Goal: Information Seeking & Learning: Learn about a topic

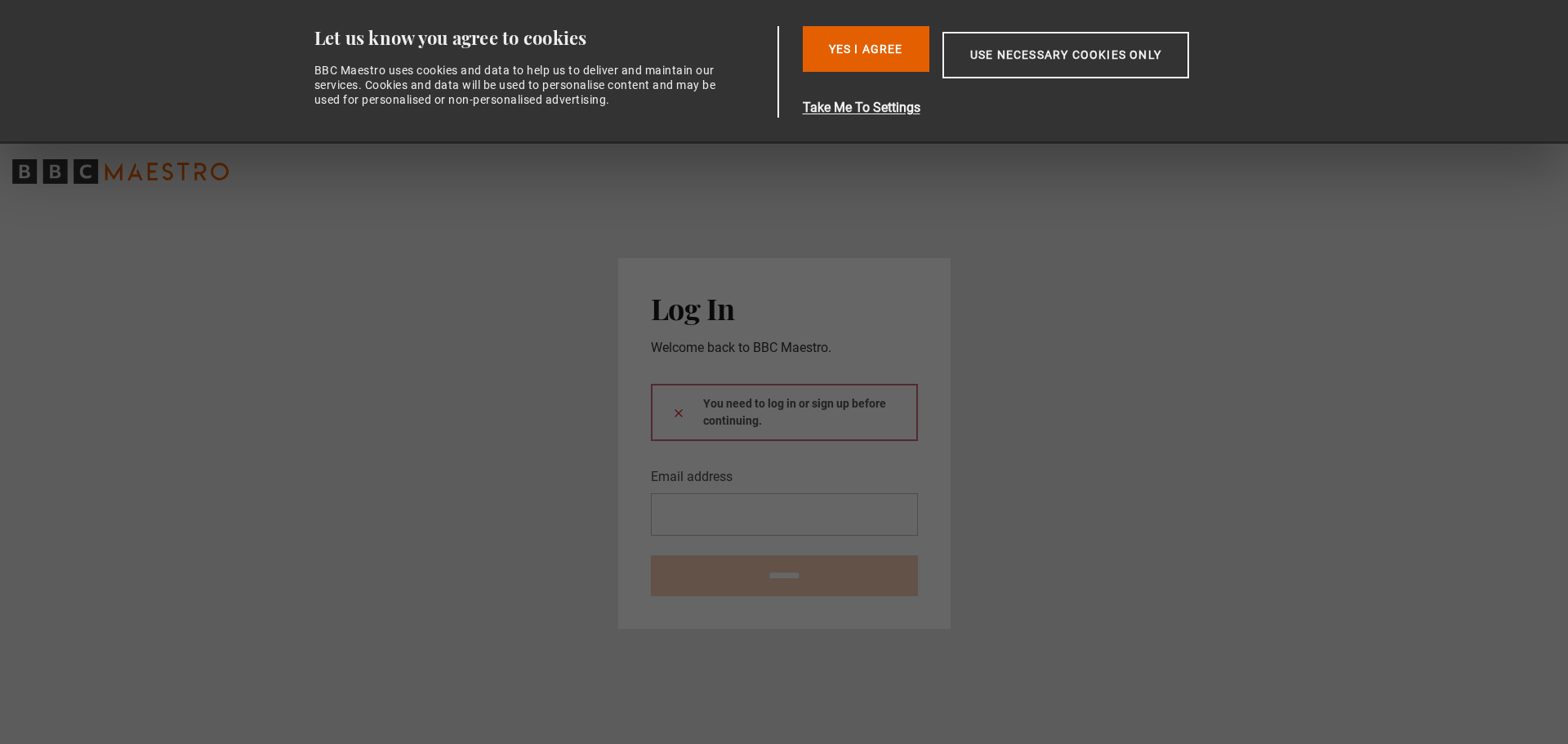
click at [687, 511] on input "Email address" at bounding box center [784, 514] width 267 height 42
click at [696, 518] on input "Email address" at bounding box center [784, 514] width 267 height 42
type input "**********"
click at [800, 566] on input "********" at bounding box center [784, 576] width 267 height 41
type input "**********"
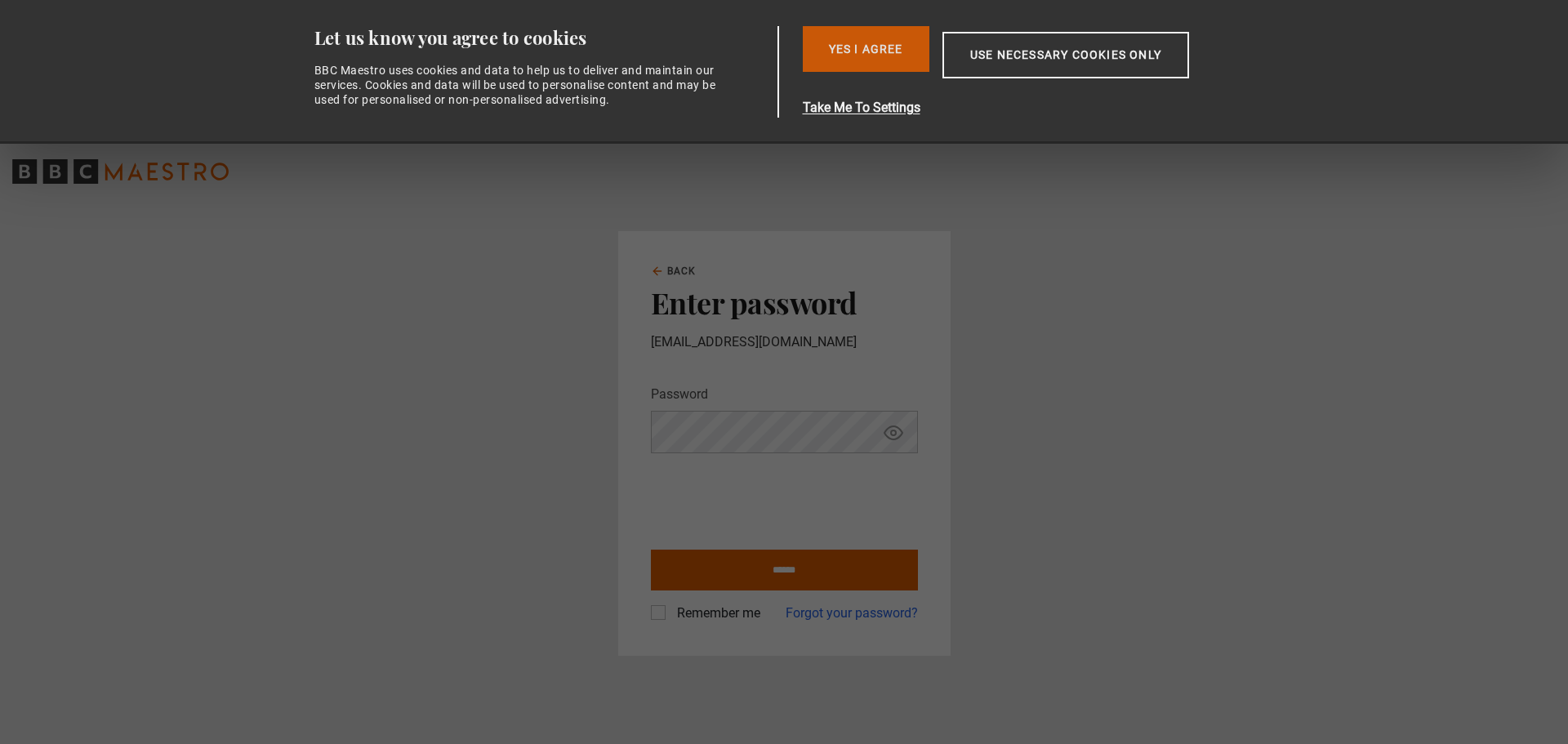
click at [880, 49] on button "Yes I Agree" at bounding box center [865, 48] width 126 height 45
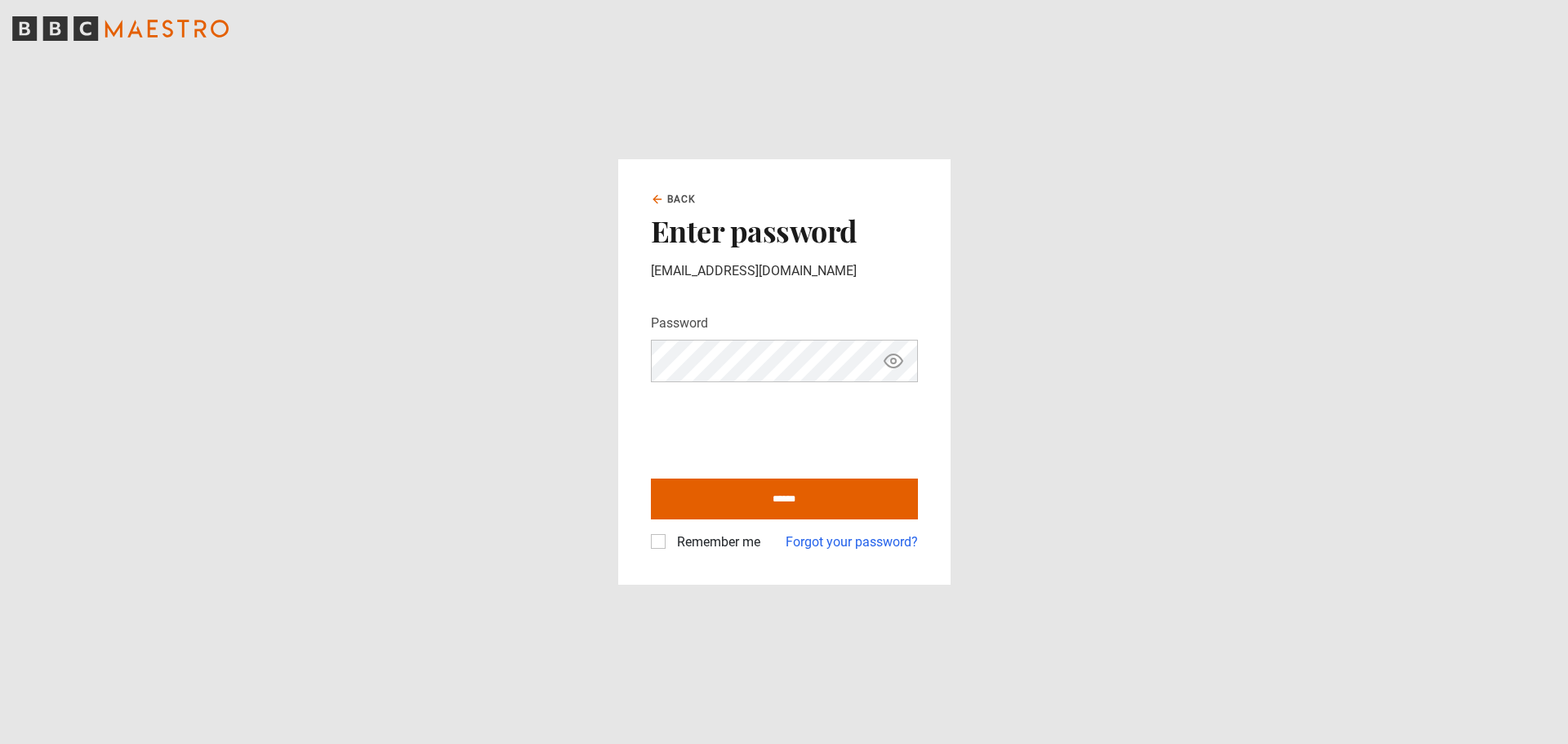
click at [670, 541] on label "Remember me" at bounding box center [715, 541] width 90 height 20
click at [735, 498] on input "******" at bounding box center [784, 499] width 267 height 41
type input "**********"
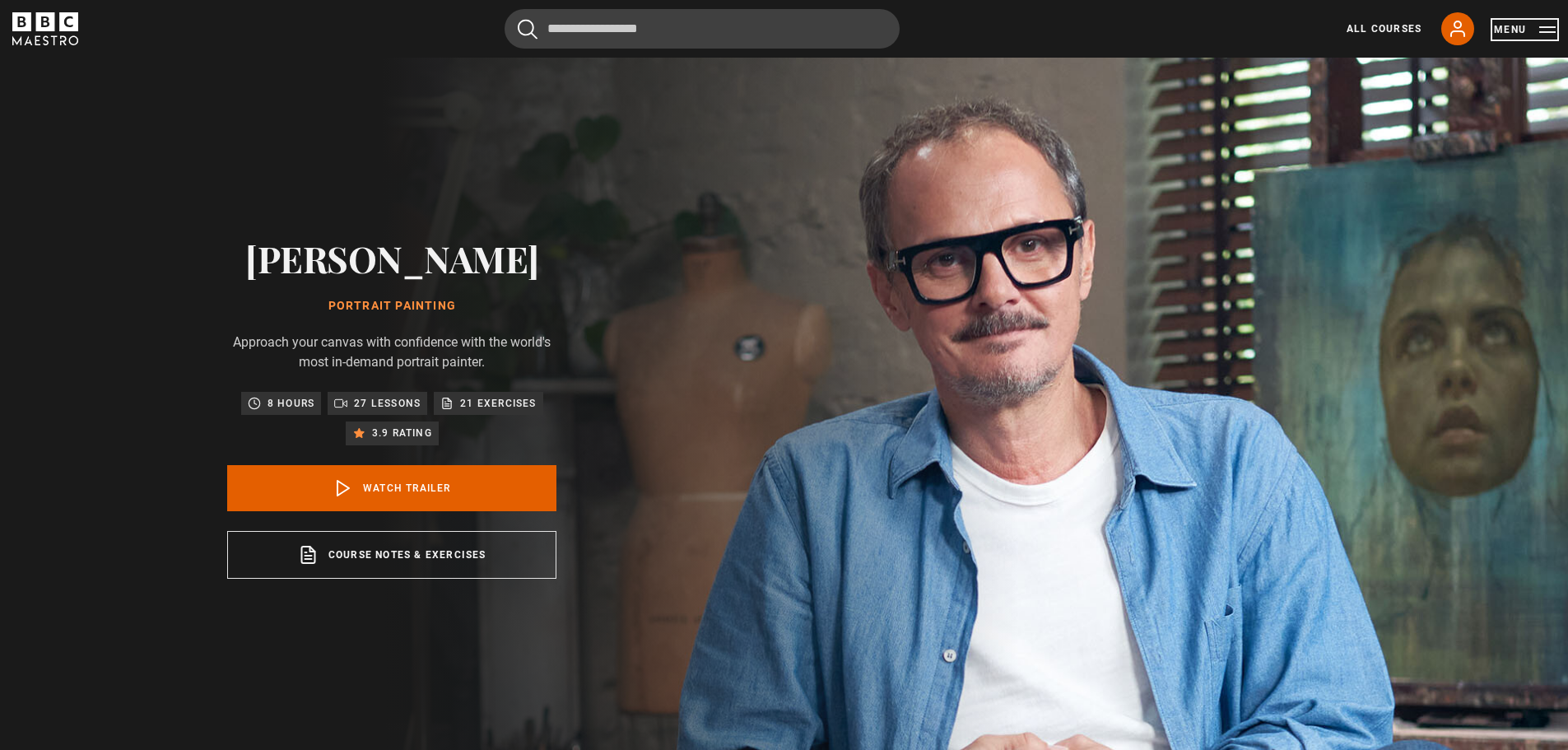
click at [1506, 22] on button "Menu" at bounding box center [1525, 29] width 61 height 16
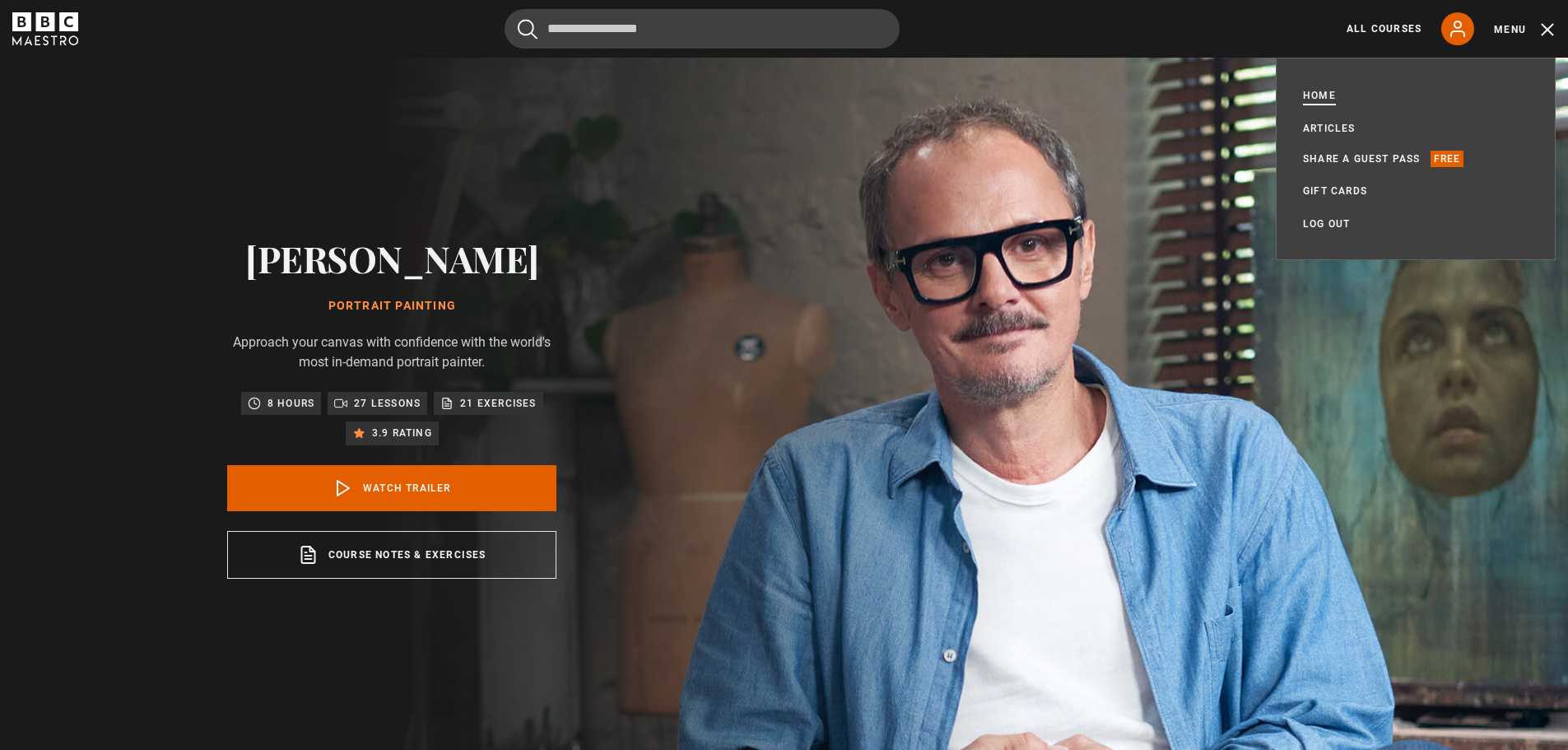
click at [1313, 98] on link "Home" at bounding box center [1320, 95] width 33 height 16
click at [1378, 25] on link "All Courses" at bounding box center [1384, 29] width 75 height 15
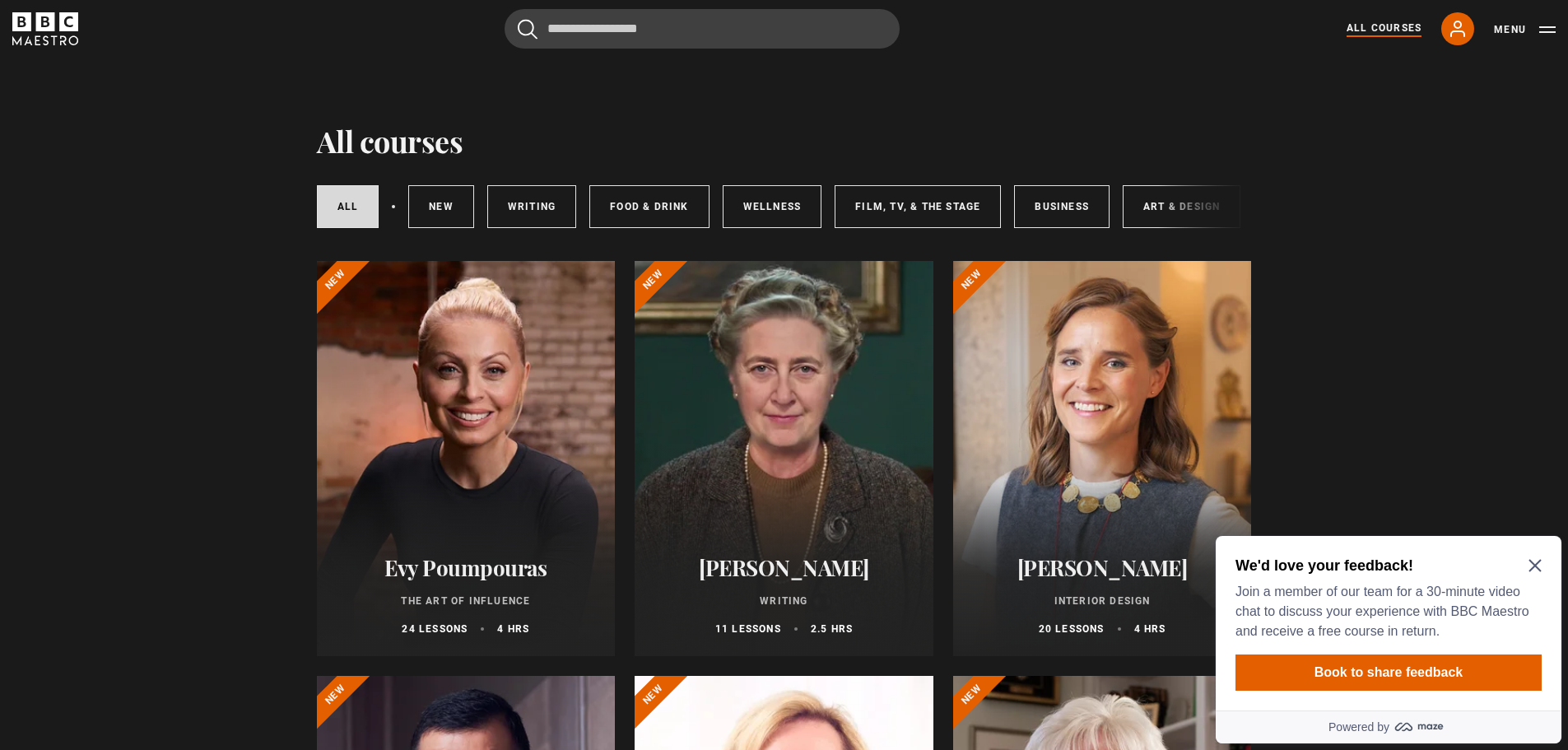
click at [1544, 564] on div "We'd love your feedback! Join a member of our team for a 30-minute video chat t…" at bounding box center [1389, 623] width 346 height 175
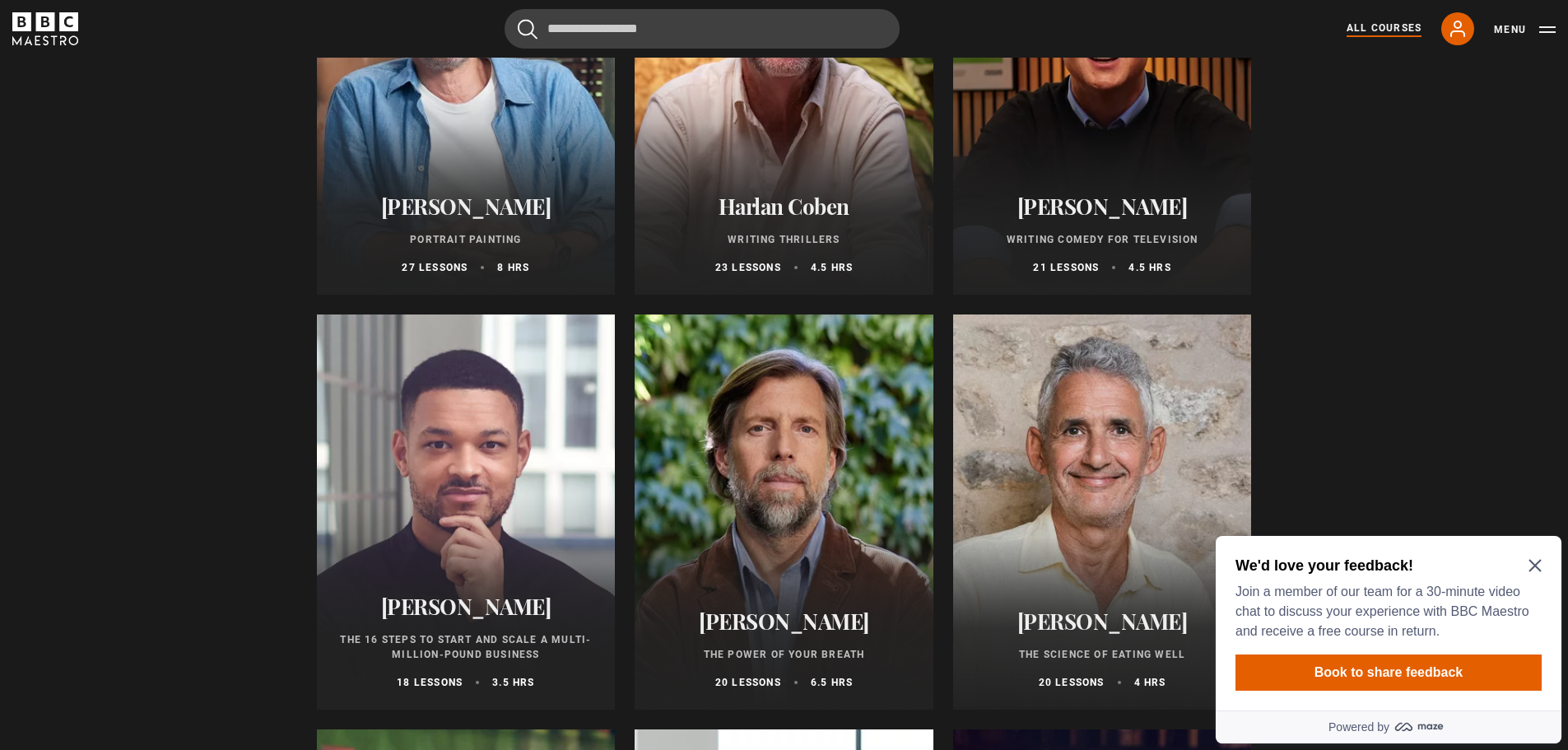
scroll to position [1811, 0]
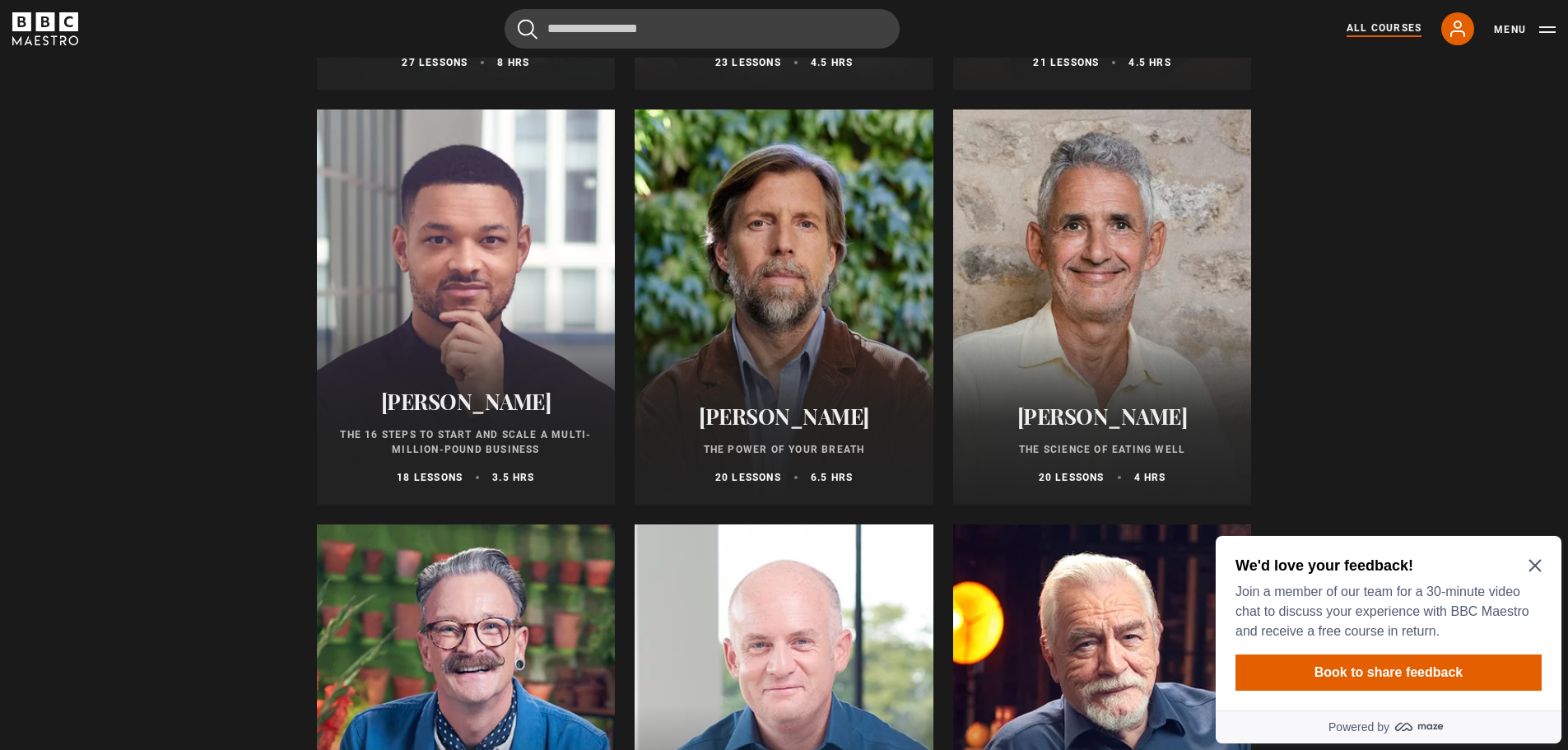
click at [493, 328] on div at bounding box center [466, 307] width 299 height 395
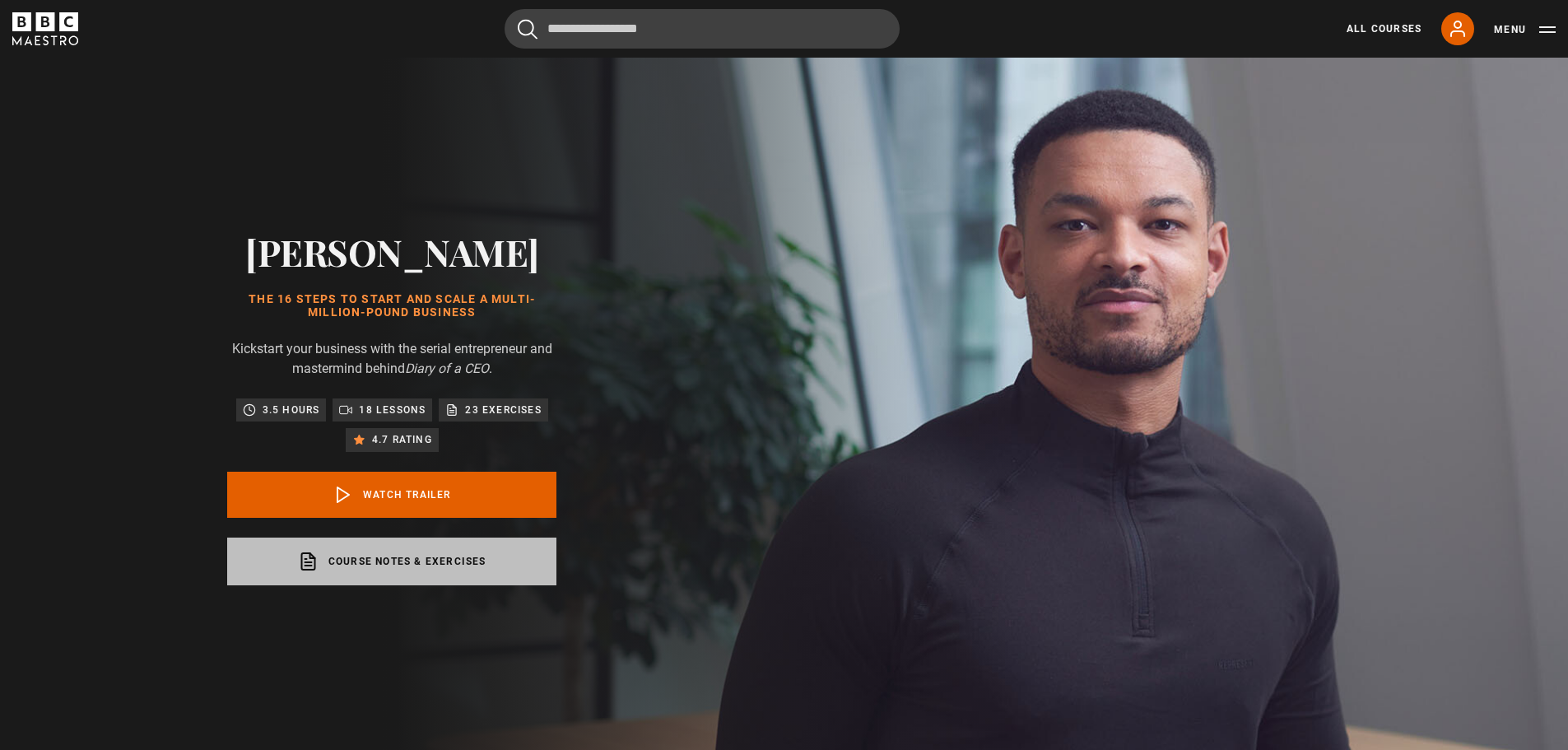
click at [400, 552] on link "Course notes & exercises opens in a new tab" at bounding box center [392, 561] width 330 height 48
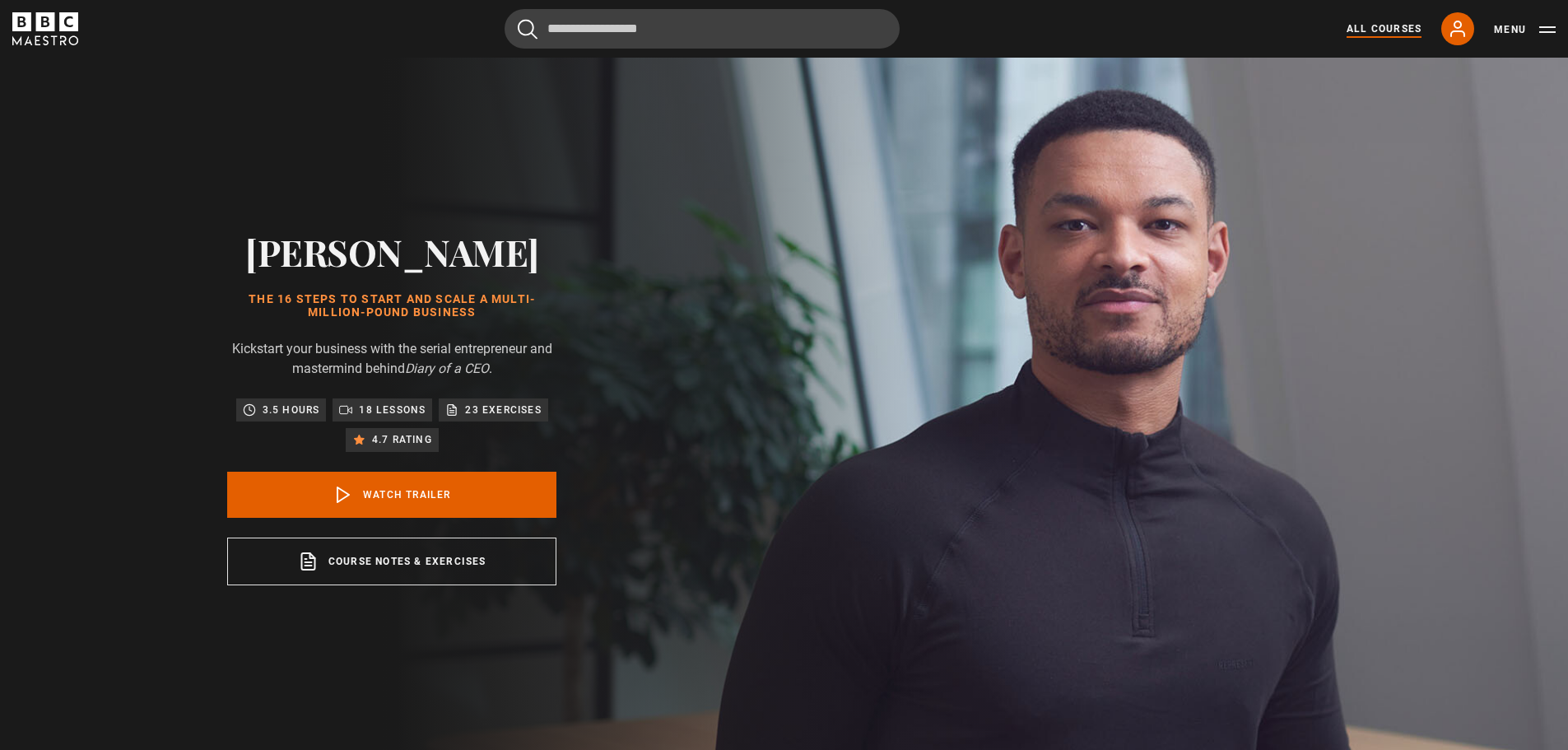
click at [1364, 34] on link "All Courses" at bounding box center [1384, 29] width 75 height 15
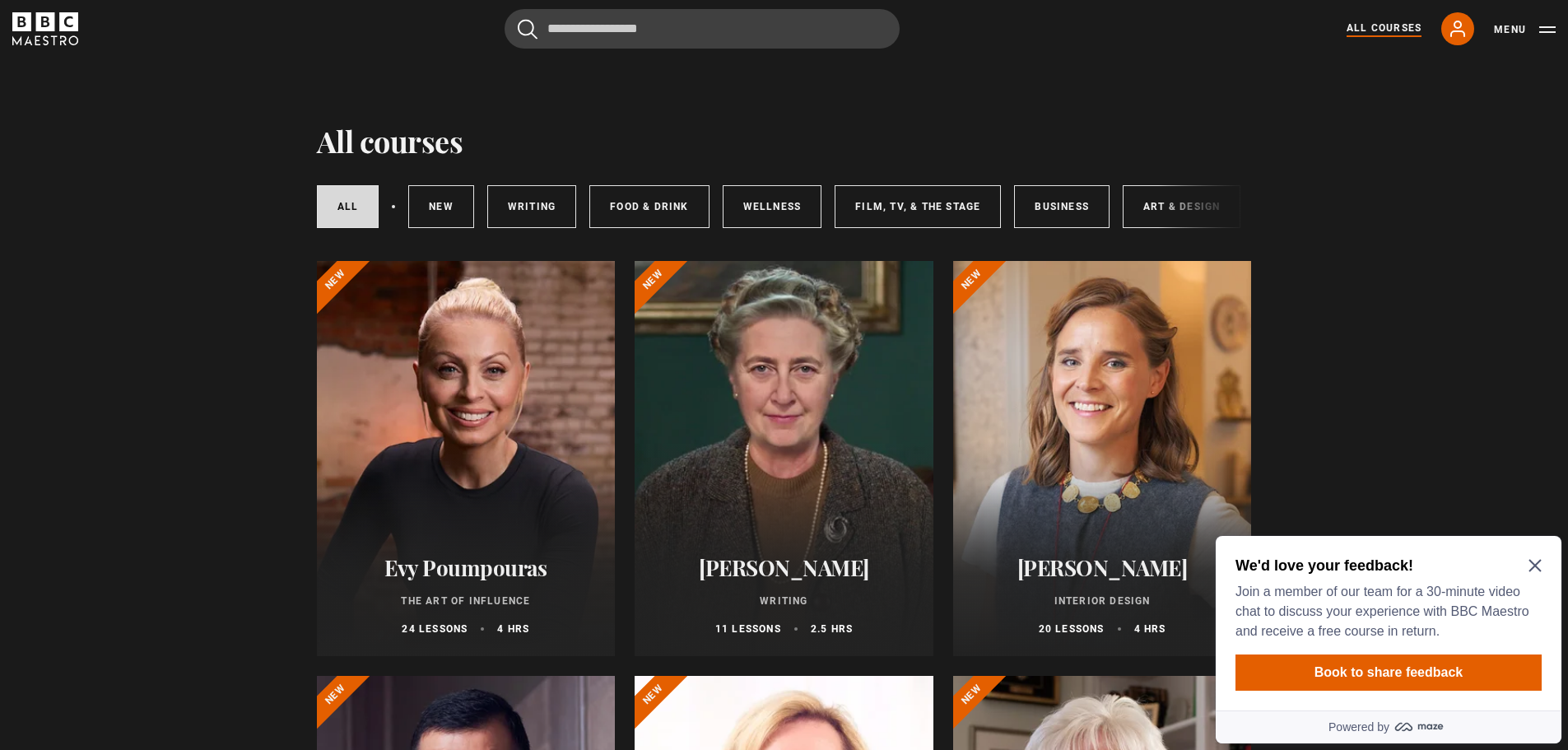
click at [1535, 561] on icon "Close Maze Prompt" at bounding box center [1535, 565] width 13 height 13
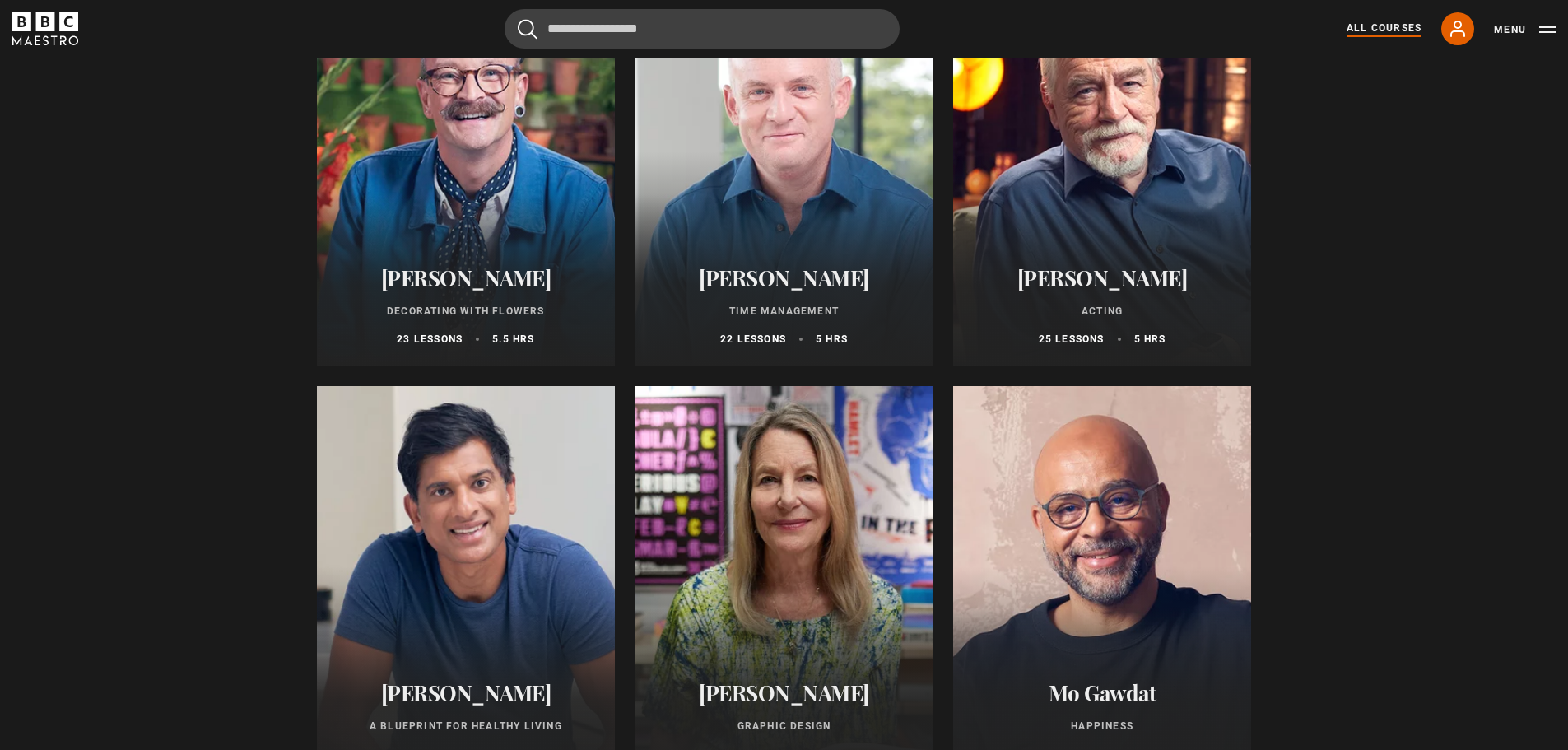
scroll to position [2469, 0]
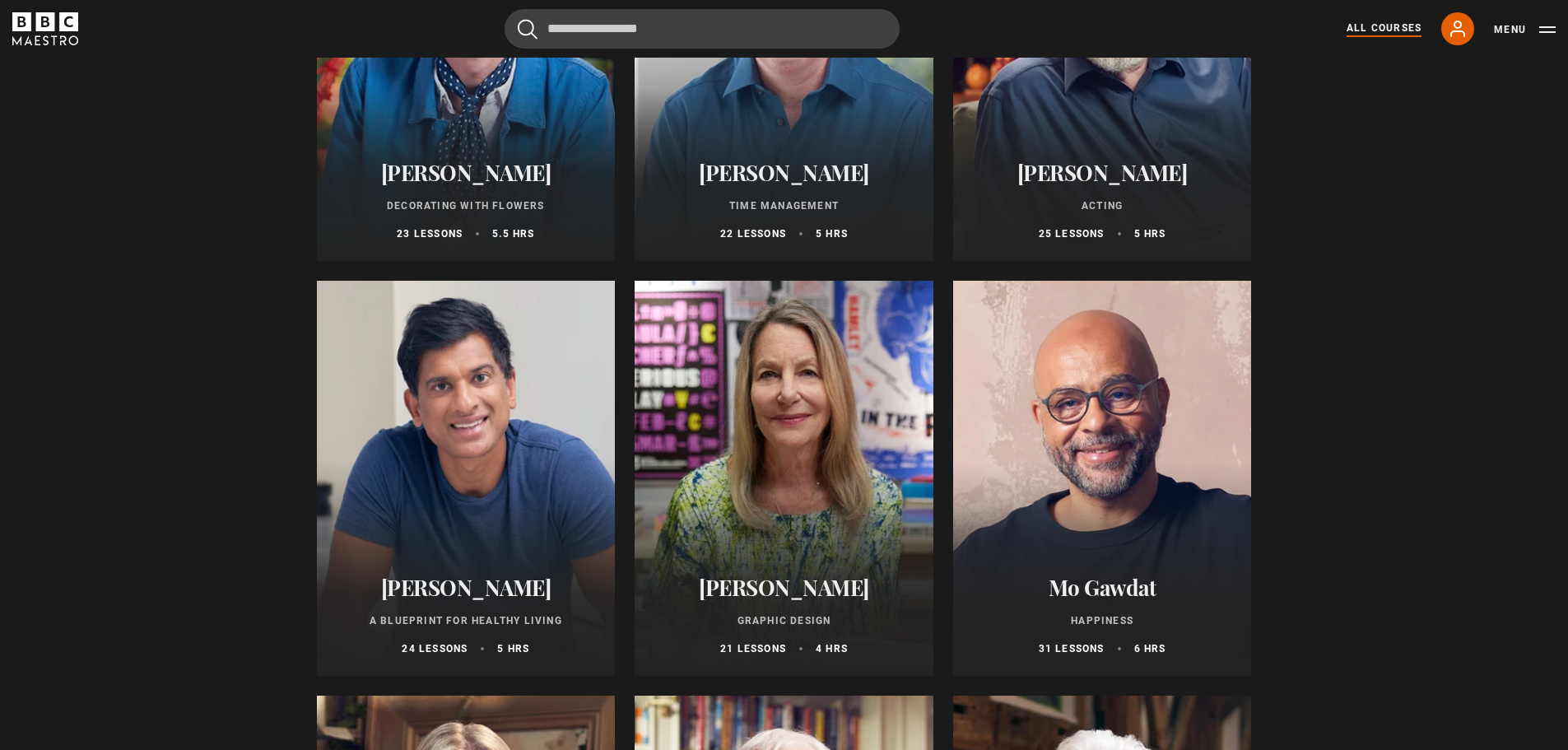
click at [519, 488] on div at bounding box center [466, 478] width 299 height 395
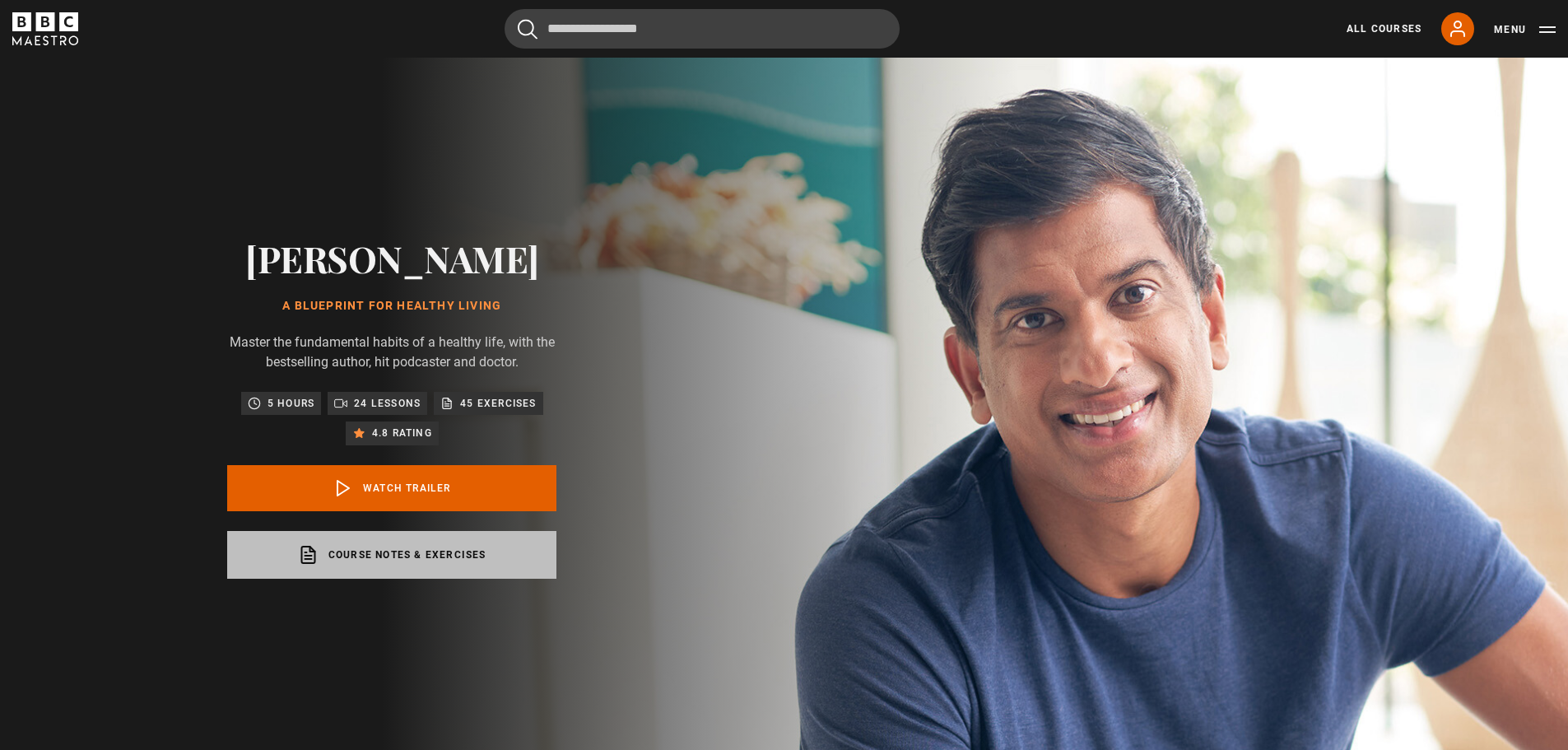
click at [389, 579] on link "Course notes & exercises opens in a new tab" at bounding box center [392, 554] width 330 height 48
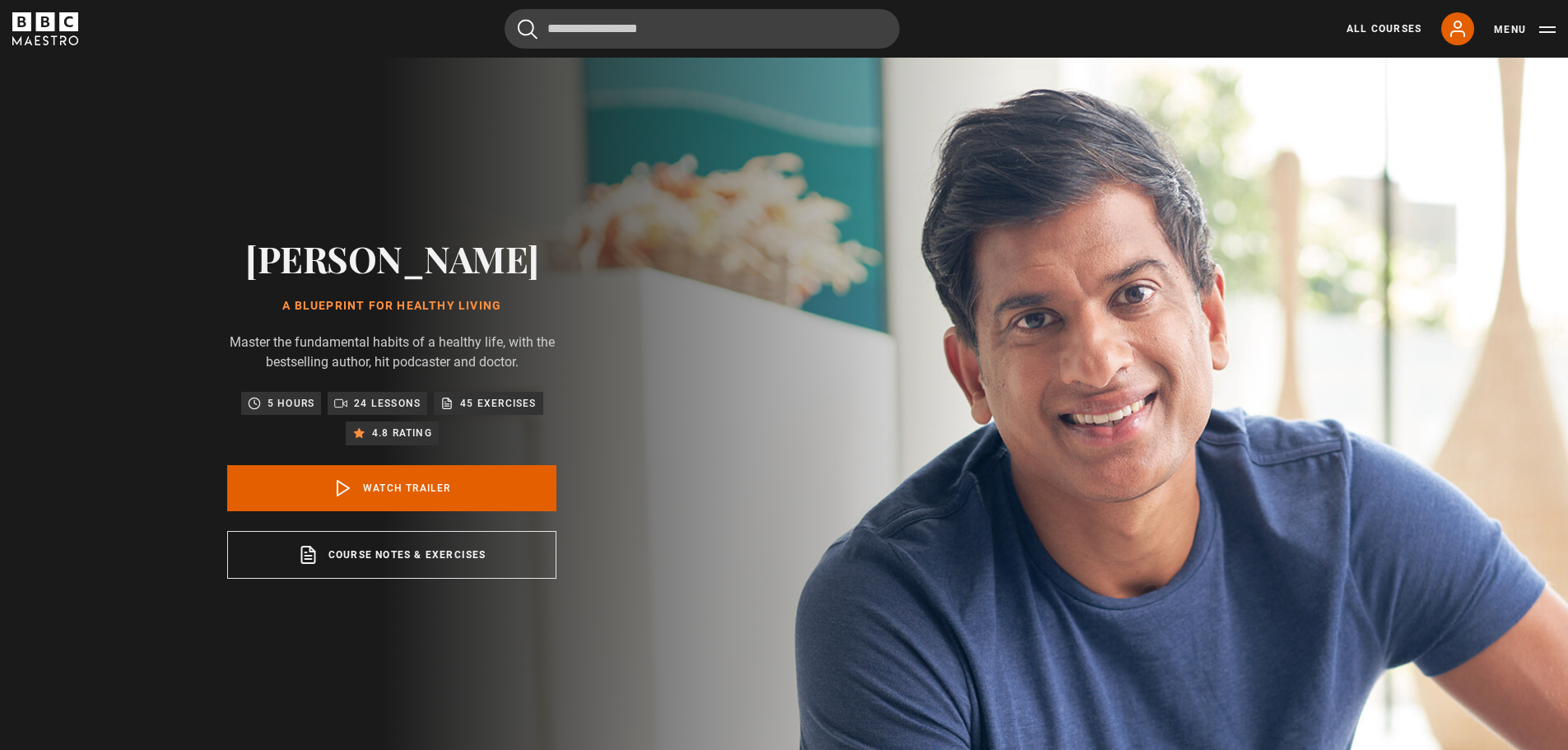
click at [359, 412] on p "24 lessons" at bounding box center [387, 403] width 67 height 16
click at [368, 412] on p "24 lessons" at bounding box center [387, 403] width 67 height 16
click at [1461, 23] on icon at bounding box center [1457, 29] width 20 height 20
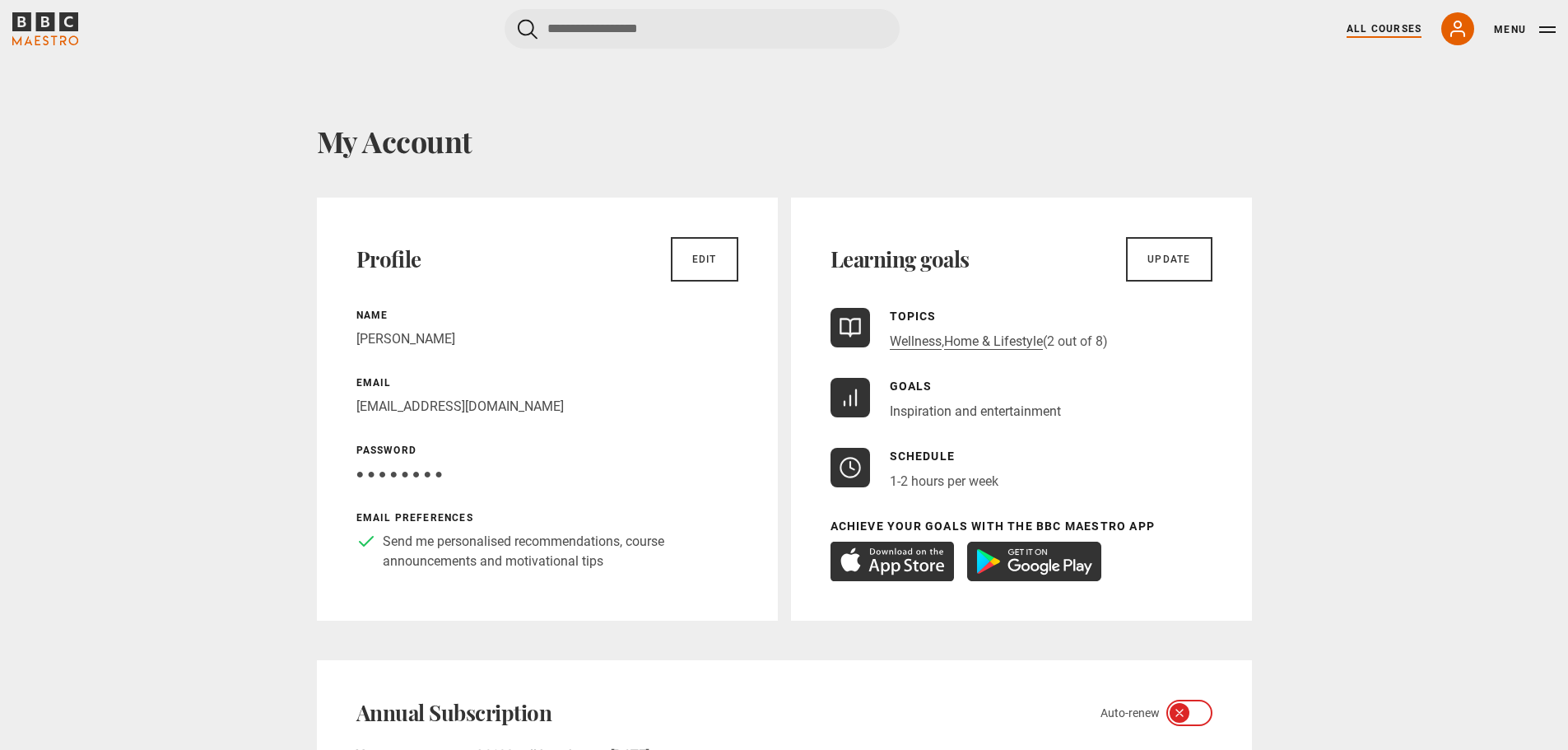
click at [1397, 27] on link "All Courses" at bounding box center [1384, 29] width 75 height 15
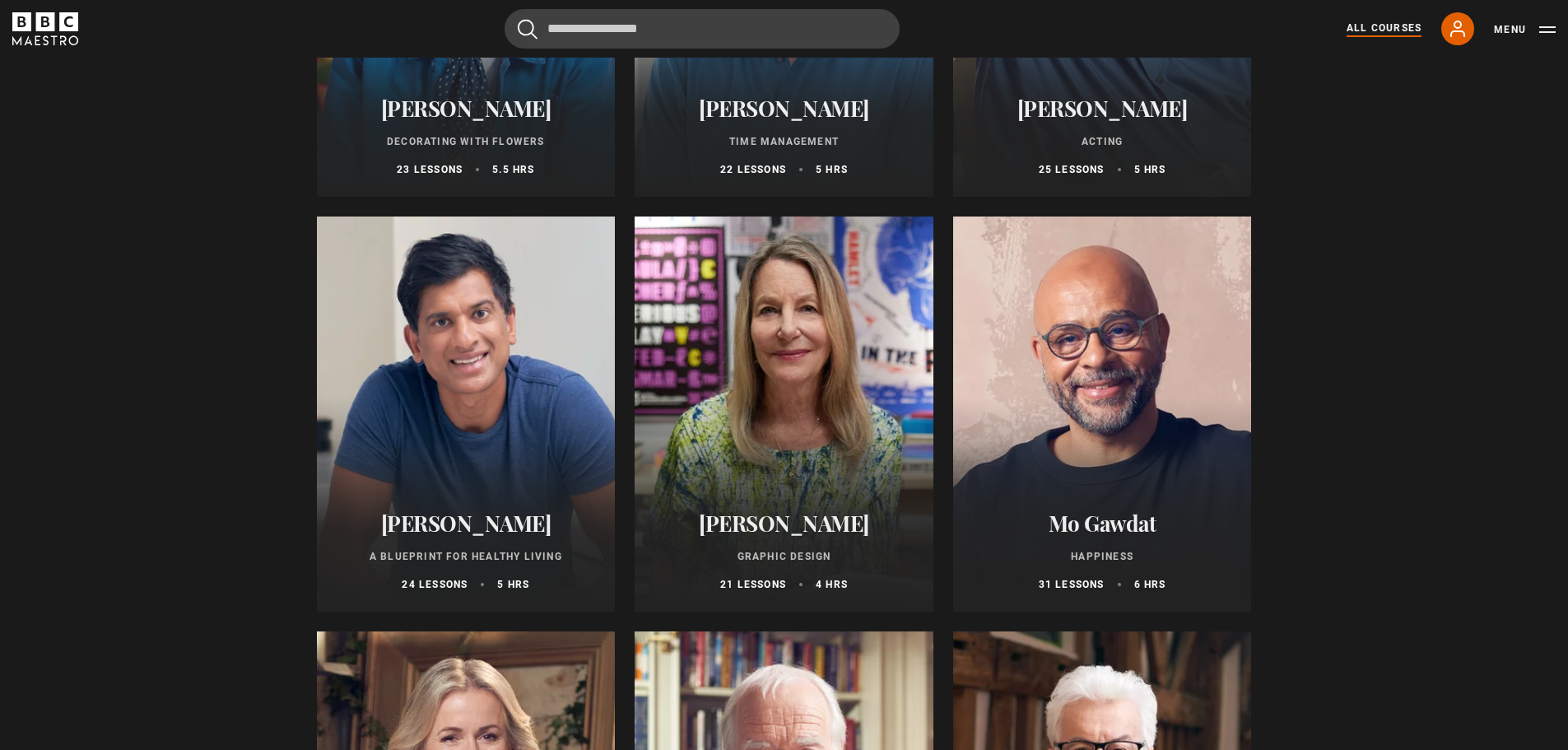
scroll to position [2551, 0]
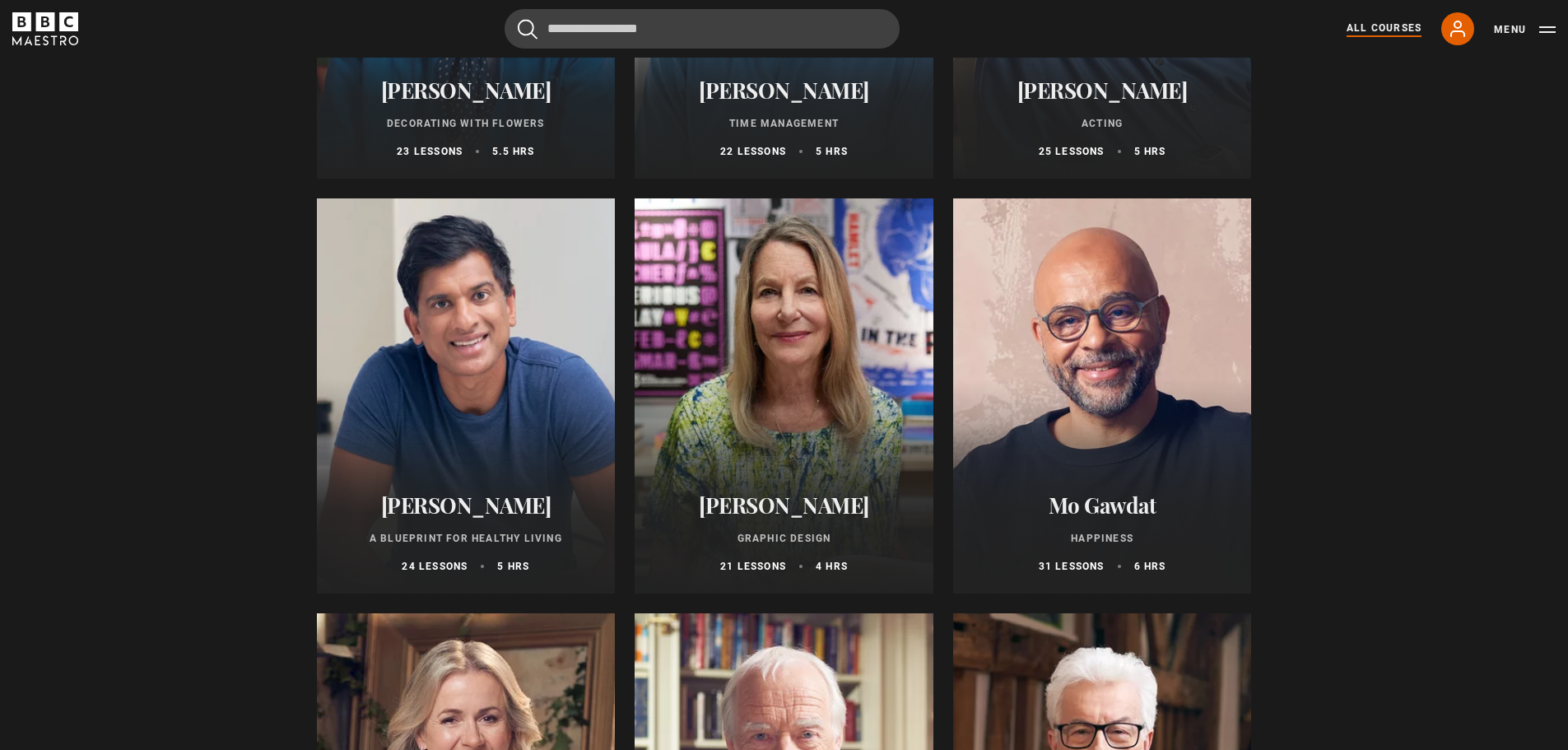
click at [514, 486] on div "Dr Rangan Chatterjee A Blueprint for Healthy Living 24 lessons 5 hrs" at bounding box center [466, 533] width 299 height 121
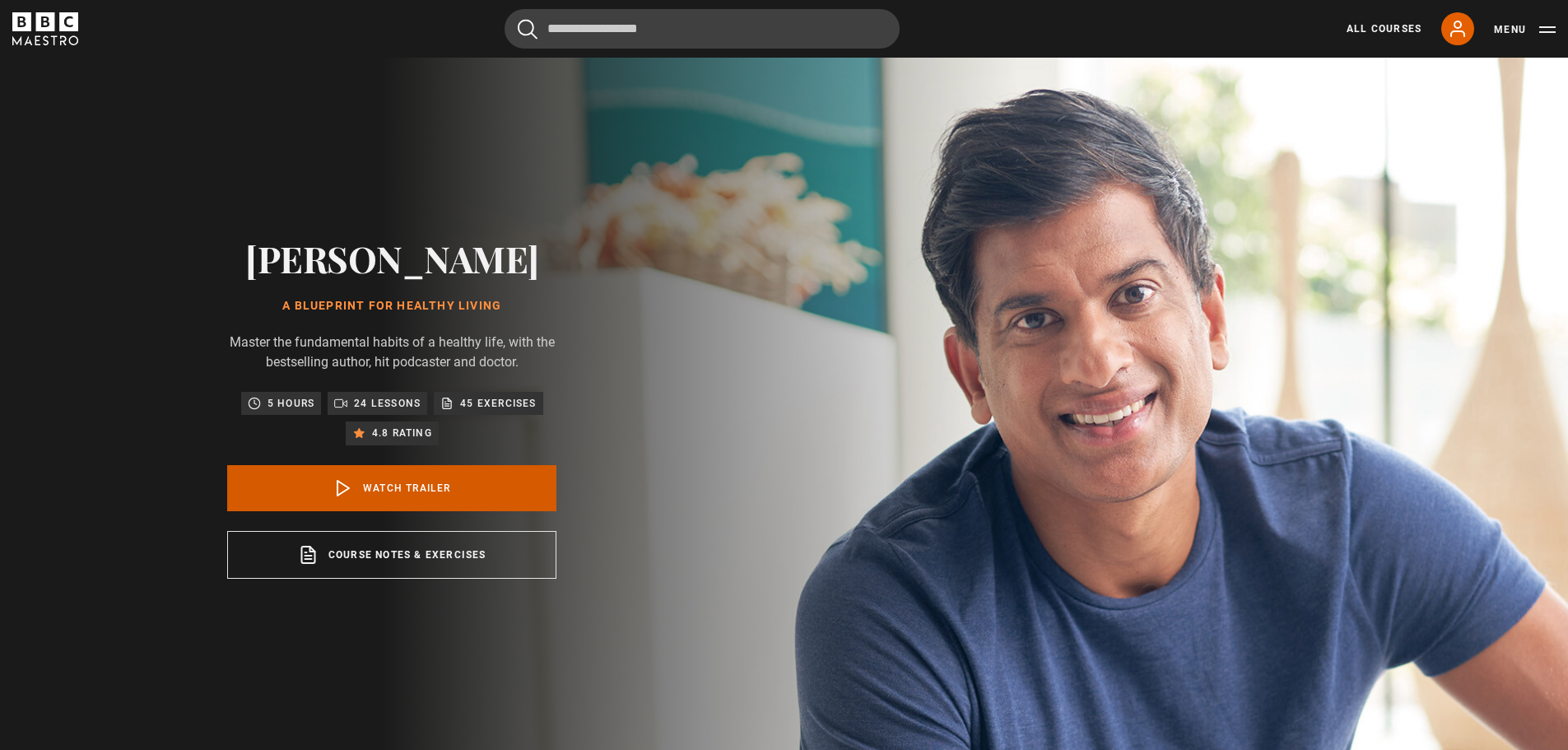
click at [408, 501] on link "Watch Trailer" at bounding box center [392, 487] width 330 height 46
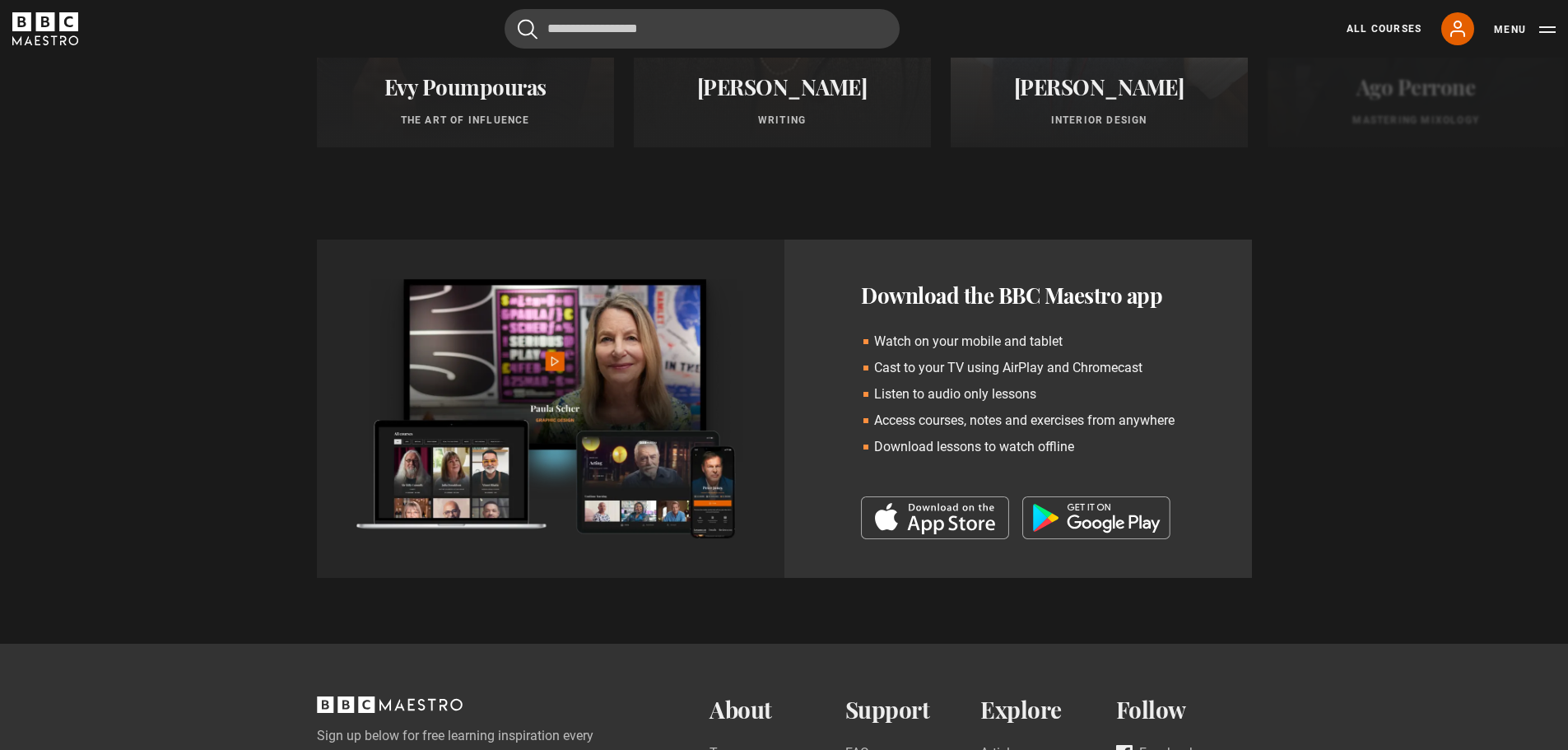
scroll to position [1728, 0]
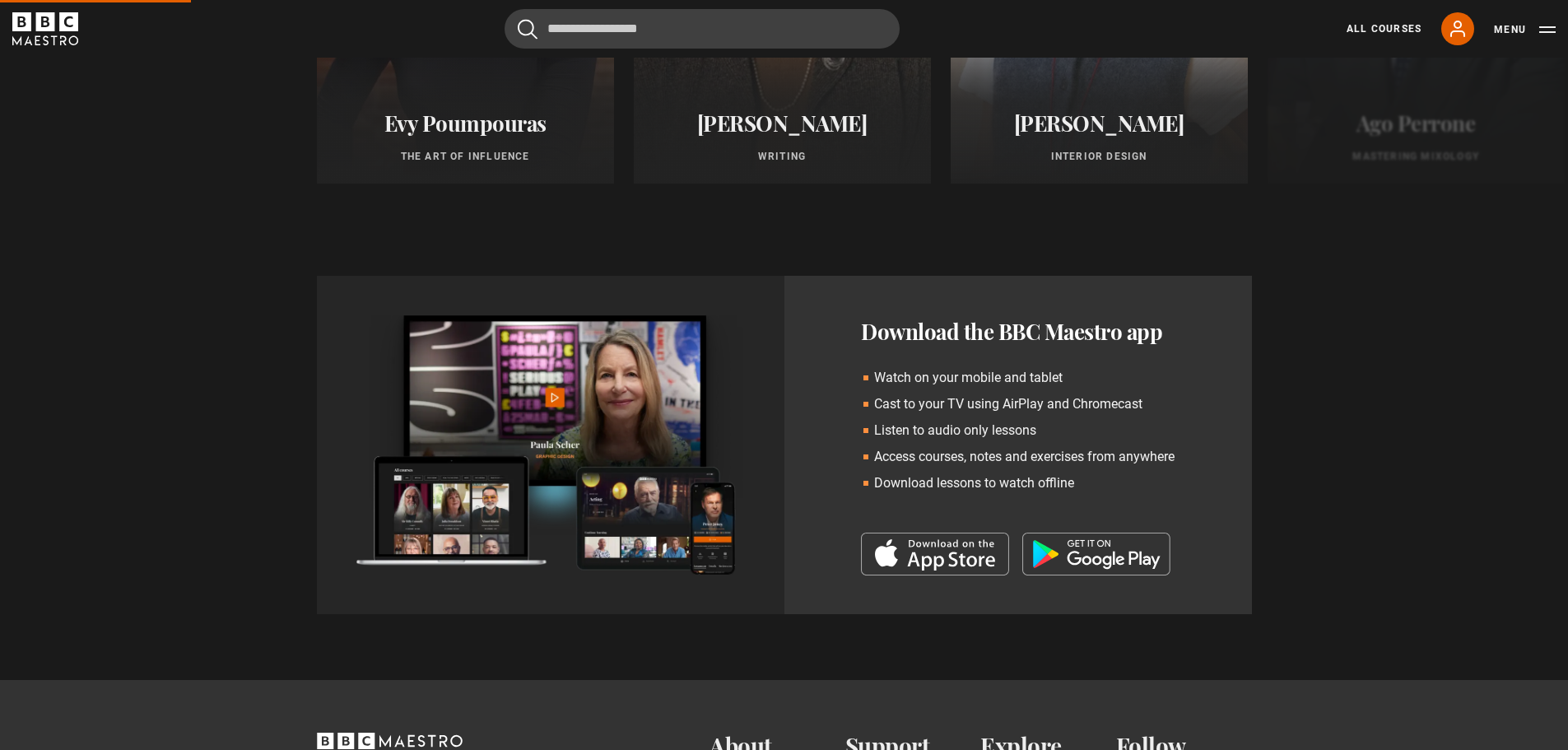
scroll to position [758, 0]
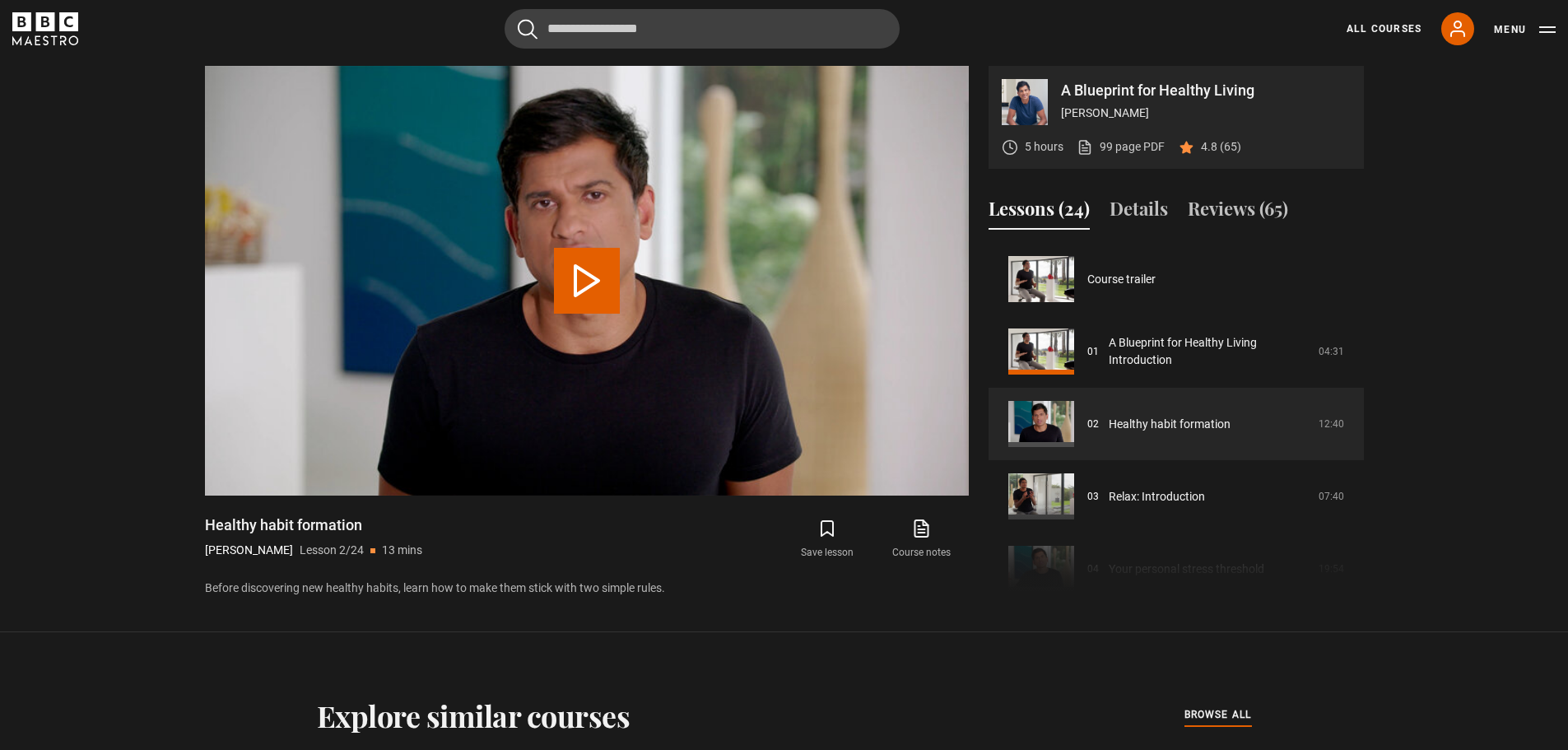
scroll to position [73, 0]
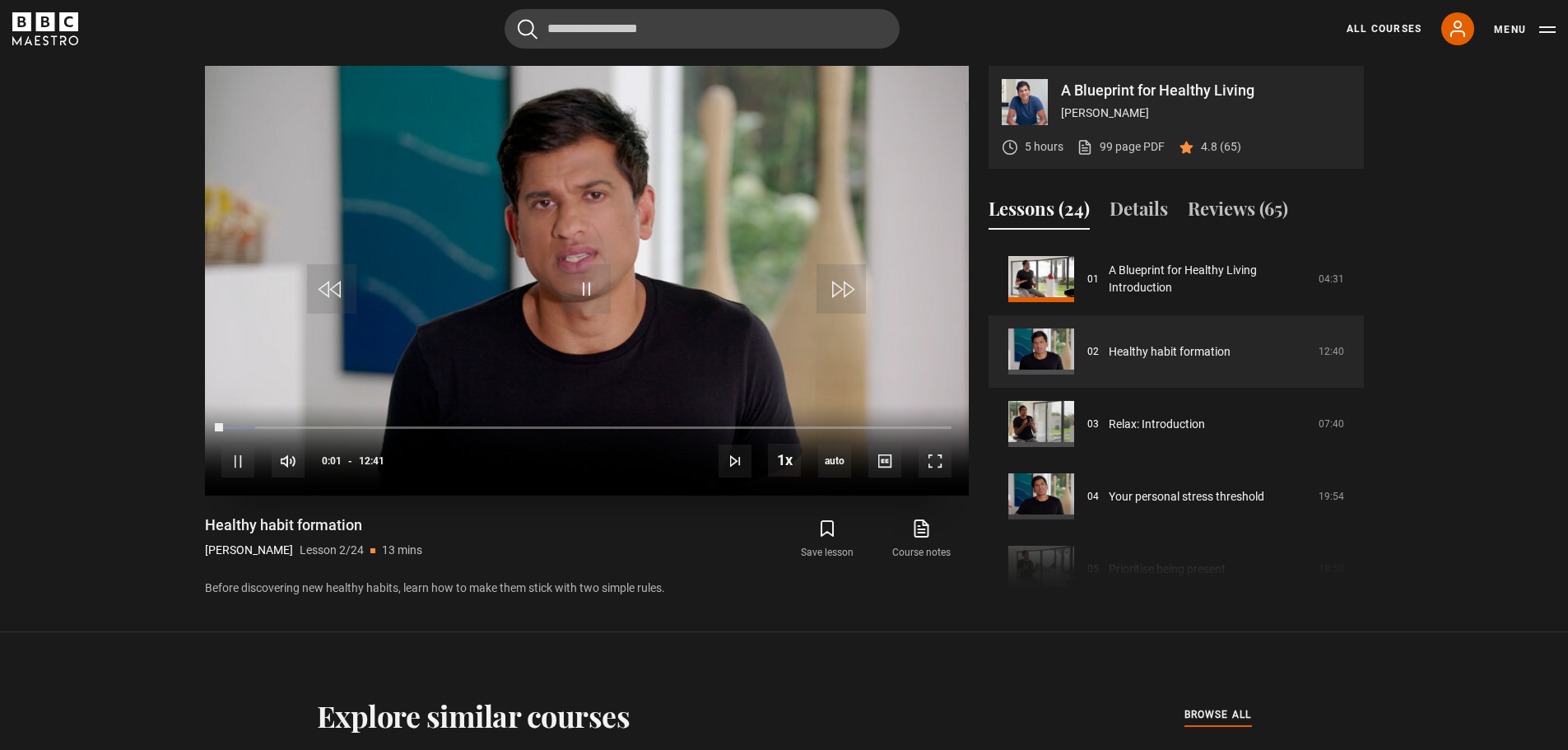
click at [397, 422] on div "10s Skip Back 10 seconds Pause 10s Skip Forward 10 seconds Loaded : 4.60% 00:01…" at bounding box center [587, 450] width 764 height 92
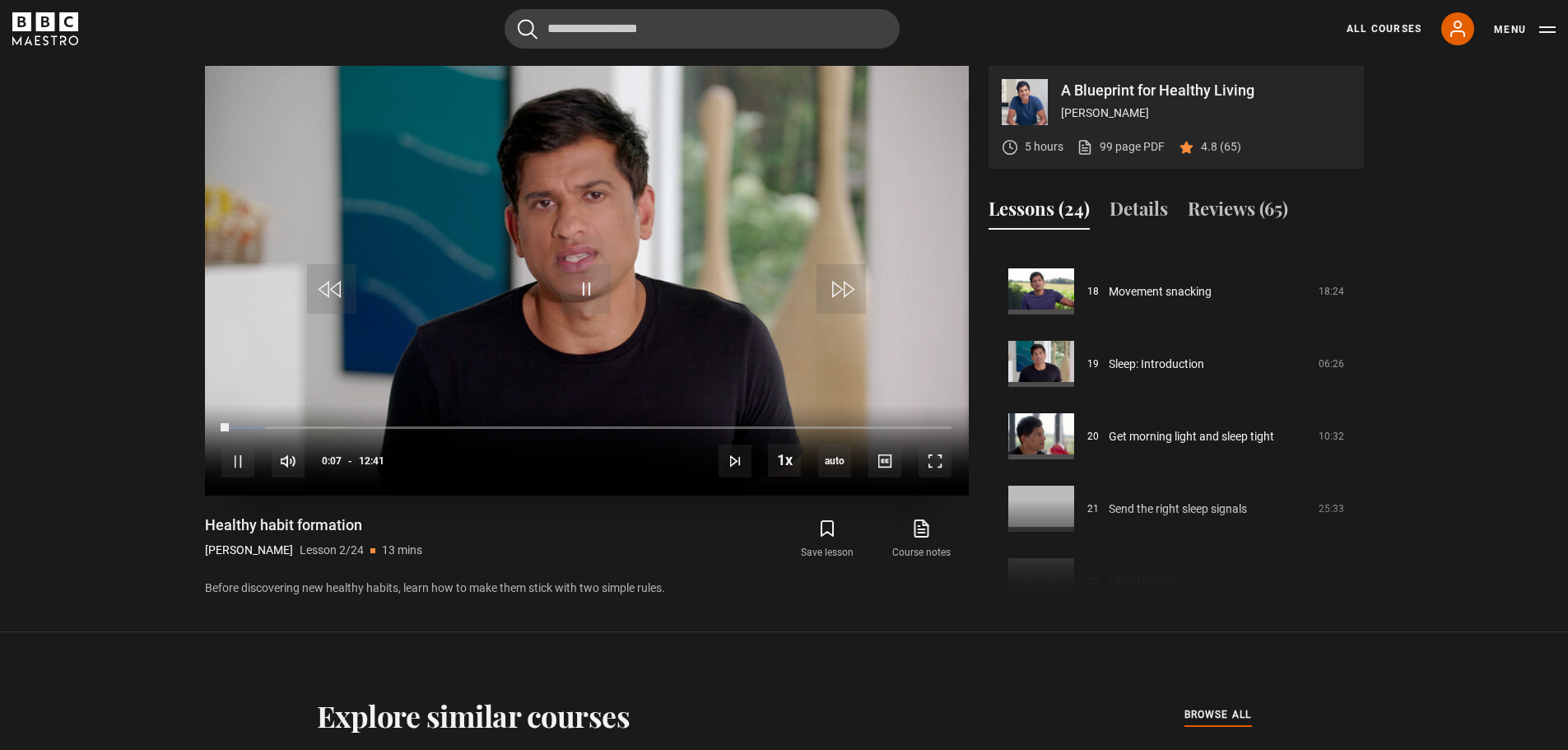
scroll to position [1307, 0]
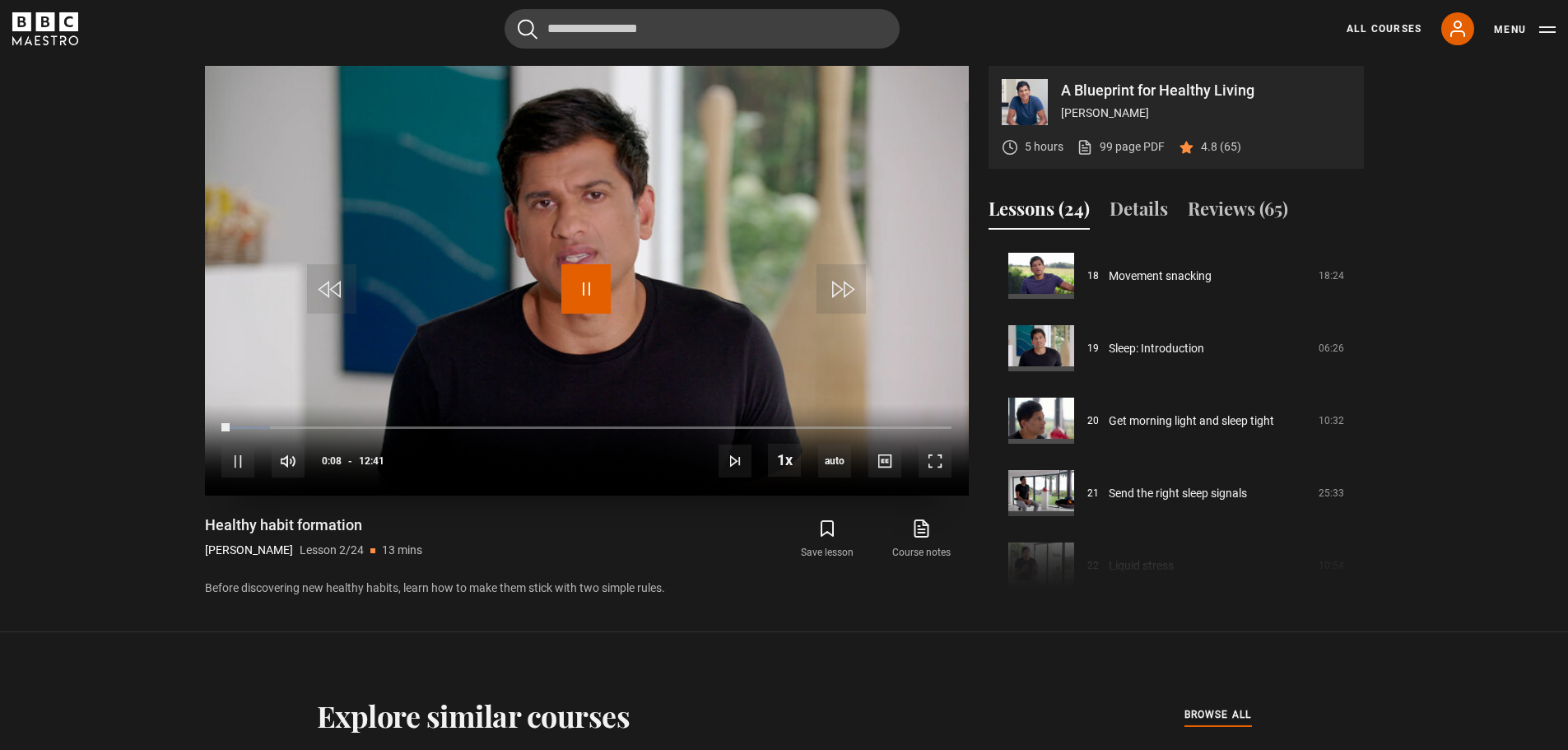
click at [576, 279] on span "Video Player" at bounding box center [586, 288] width 49 height 49
